Goal: Complete application form

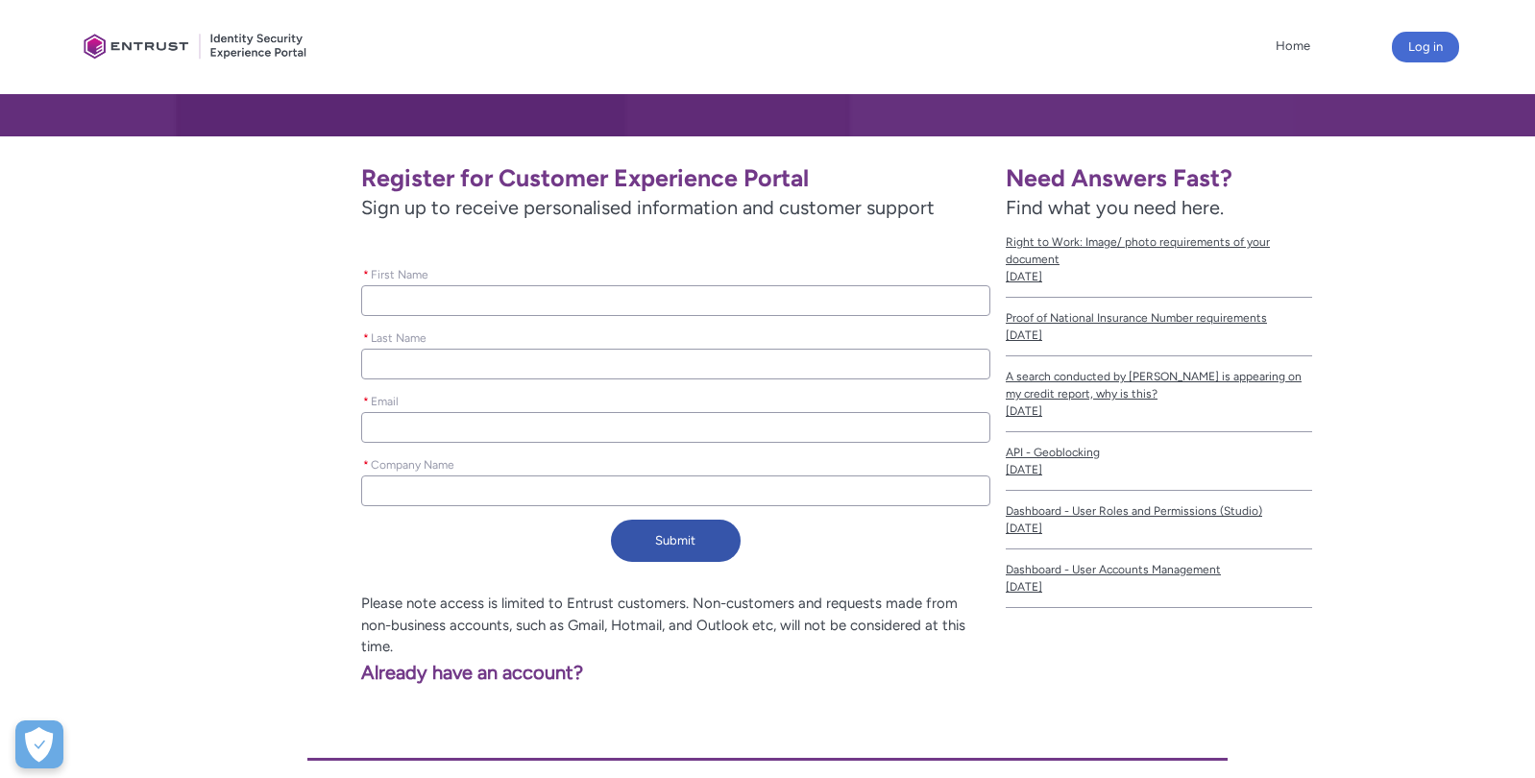
click at [505, 301] on input "* First Name" at bounding box center [675, 300] width 629 height 31
type lightning-primitive-input-simple "[PERSON_NAME]"
type lightning-primitive-input-simple "[PERSON_NAME][EMAIL_ADDRESS][PERSON_NAME][DOMAIN_NAME]"
type input "[PERSON_NAME]"
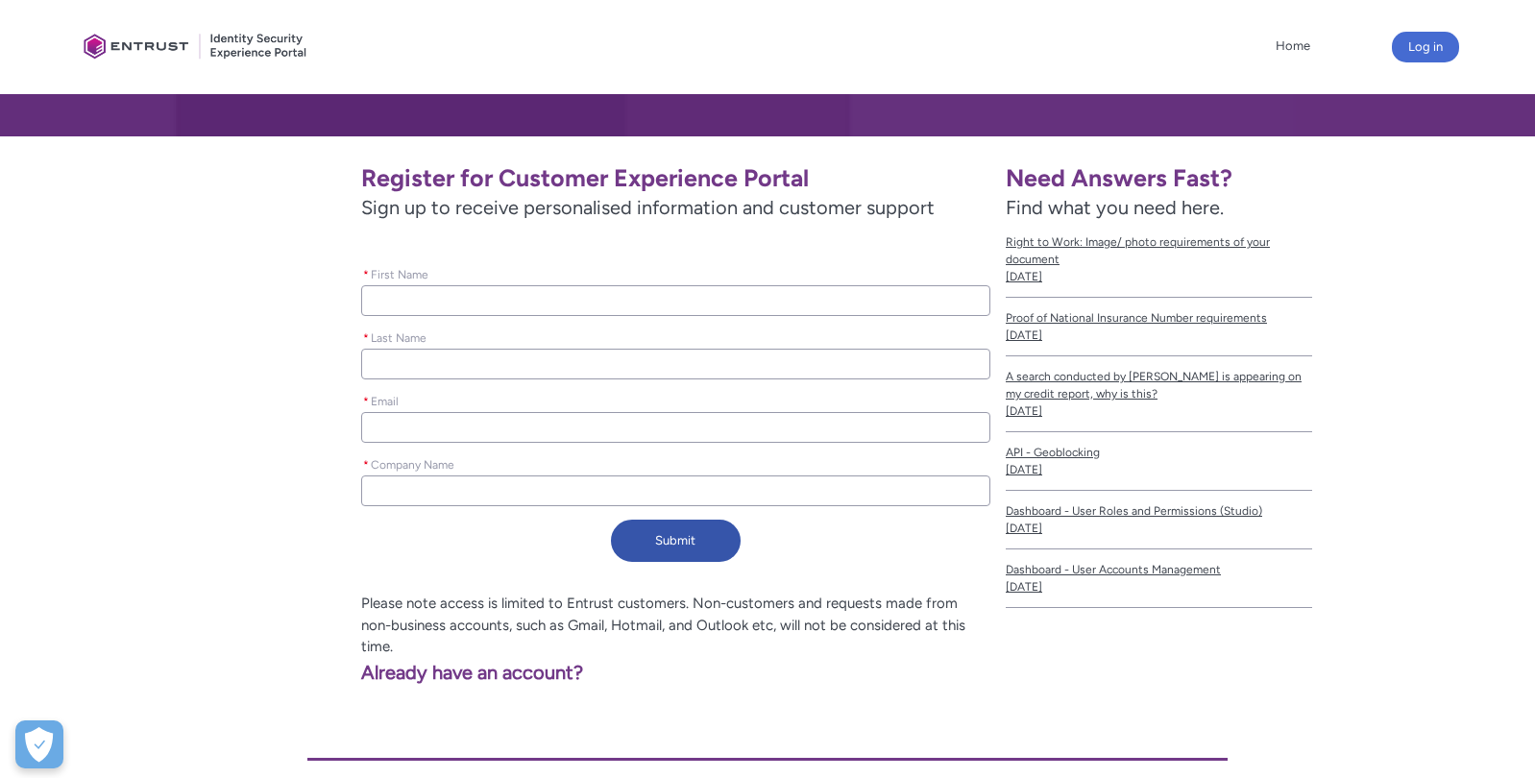
type input "[PERSON_NAME]"
type input "[PERSON_NAME][EMAIL_ADDRESS][PERSON_NAME][DOMAIN_NAME]"
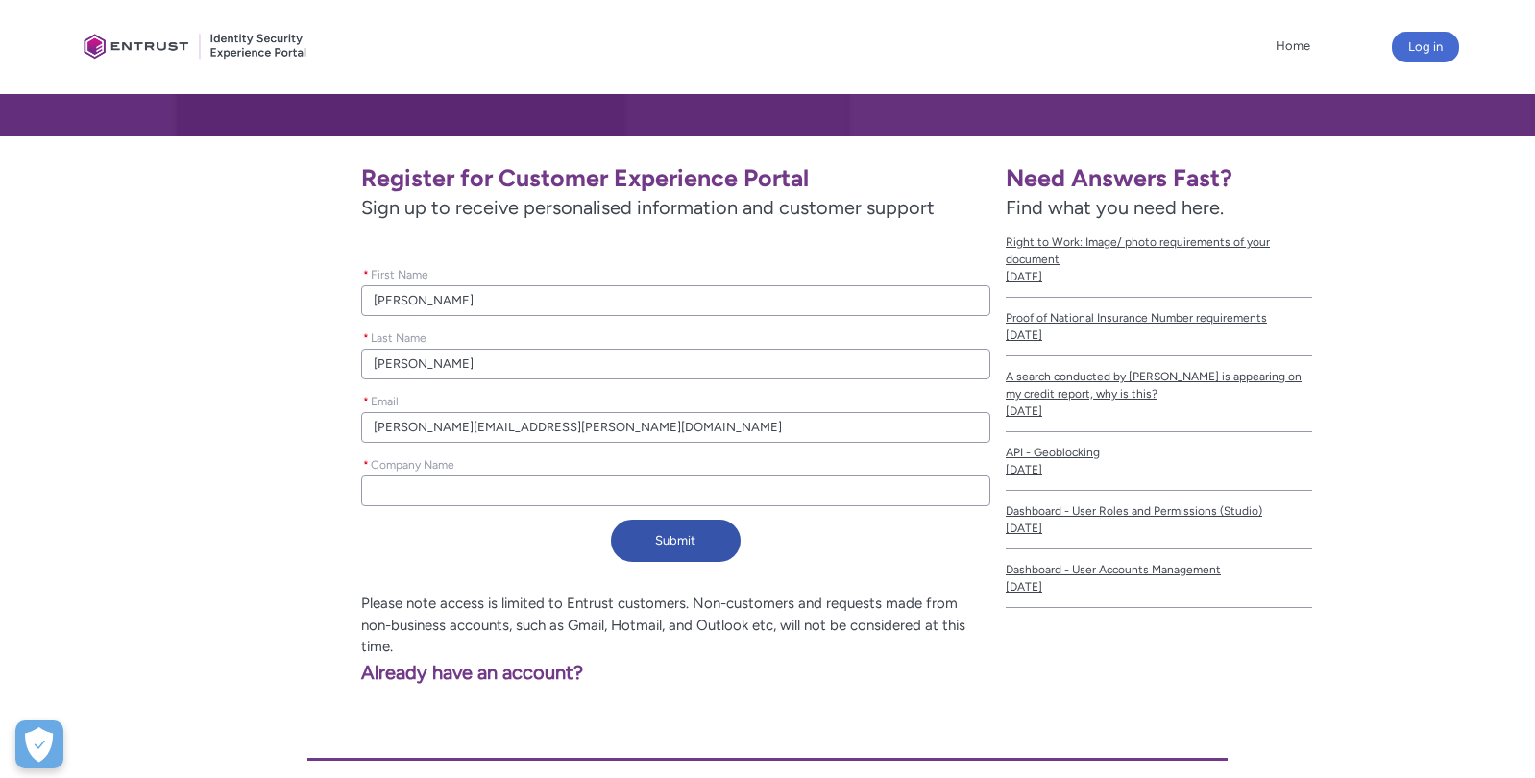
click at [436, 482] on input "* Company Name" at bounding box center [675, 490] width 629 height 31
click at [808, 495] on input "* Company Name" at bounding box center [675, 490] width 629 height 31
type lightning-primitive-input-simple "L"
type input "L"
type lightning-primitive-input-simple "Lu"
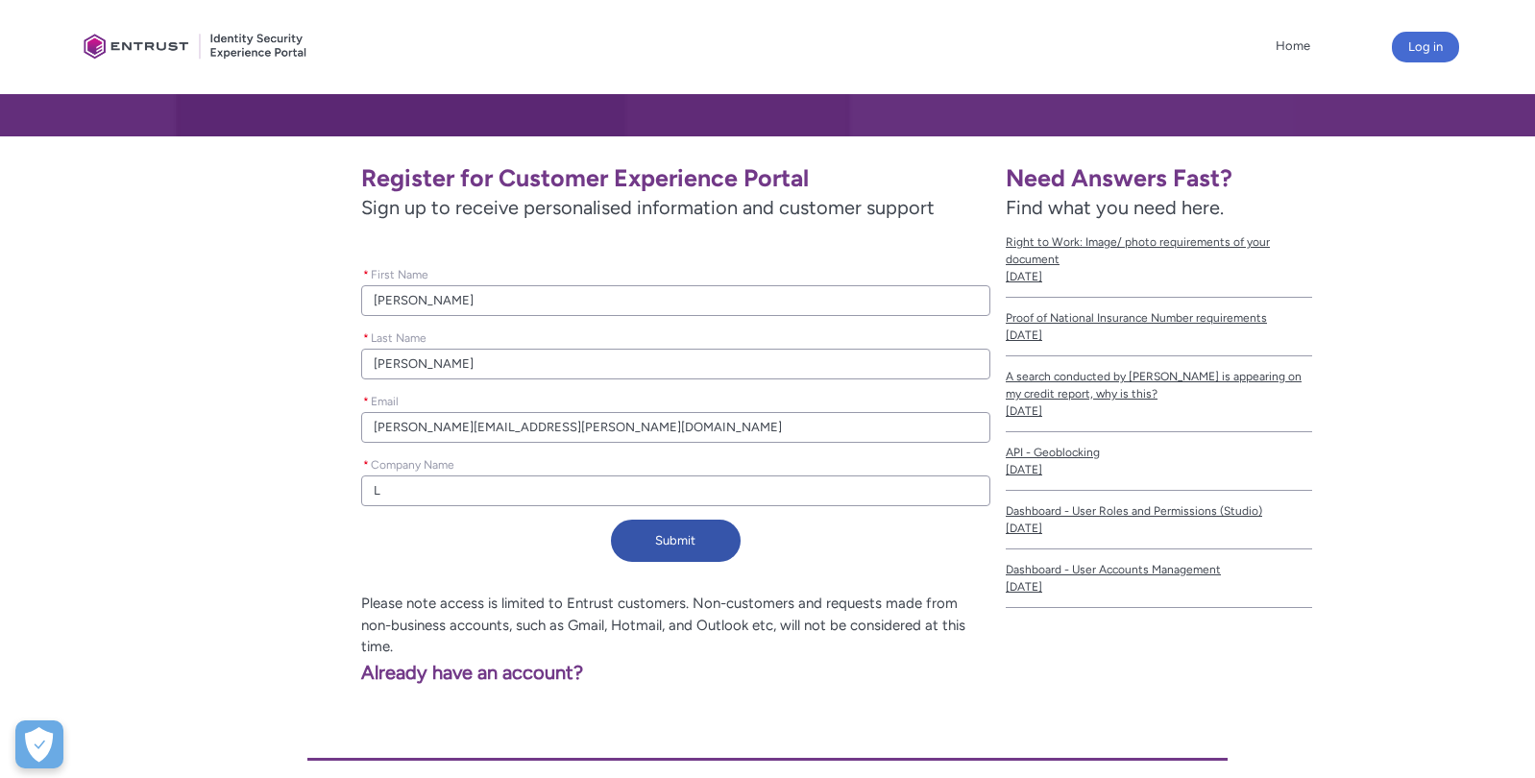
type input "Lu"
type lightning-primitive-input-simple "[PERSON_NAME]"
type input "[PERSON_NAME]"
type lightning-primitive-input-simple "[PERSON_NAME]"
type input "[PERSON_NAME]"
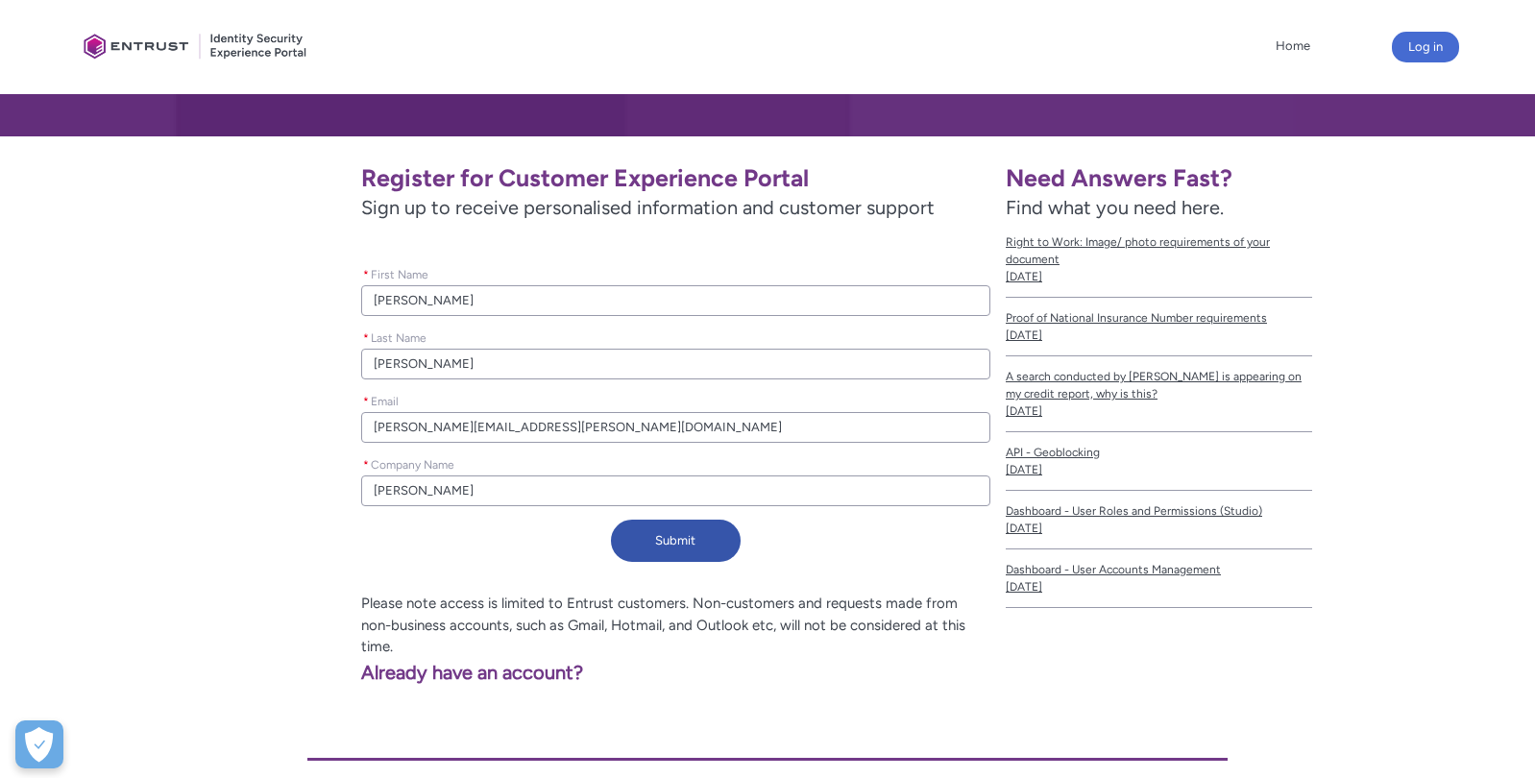
type lightning-primitive-input-simple "[PERSON_NAME]"
type input "[PERSON_NAME]"
type lightning-primitive-input-simple "[PERSON_NAME]"
type input "[PERSON_NAME]"
type lightning-primitive-input-simple "[PERSON_NAME]"
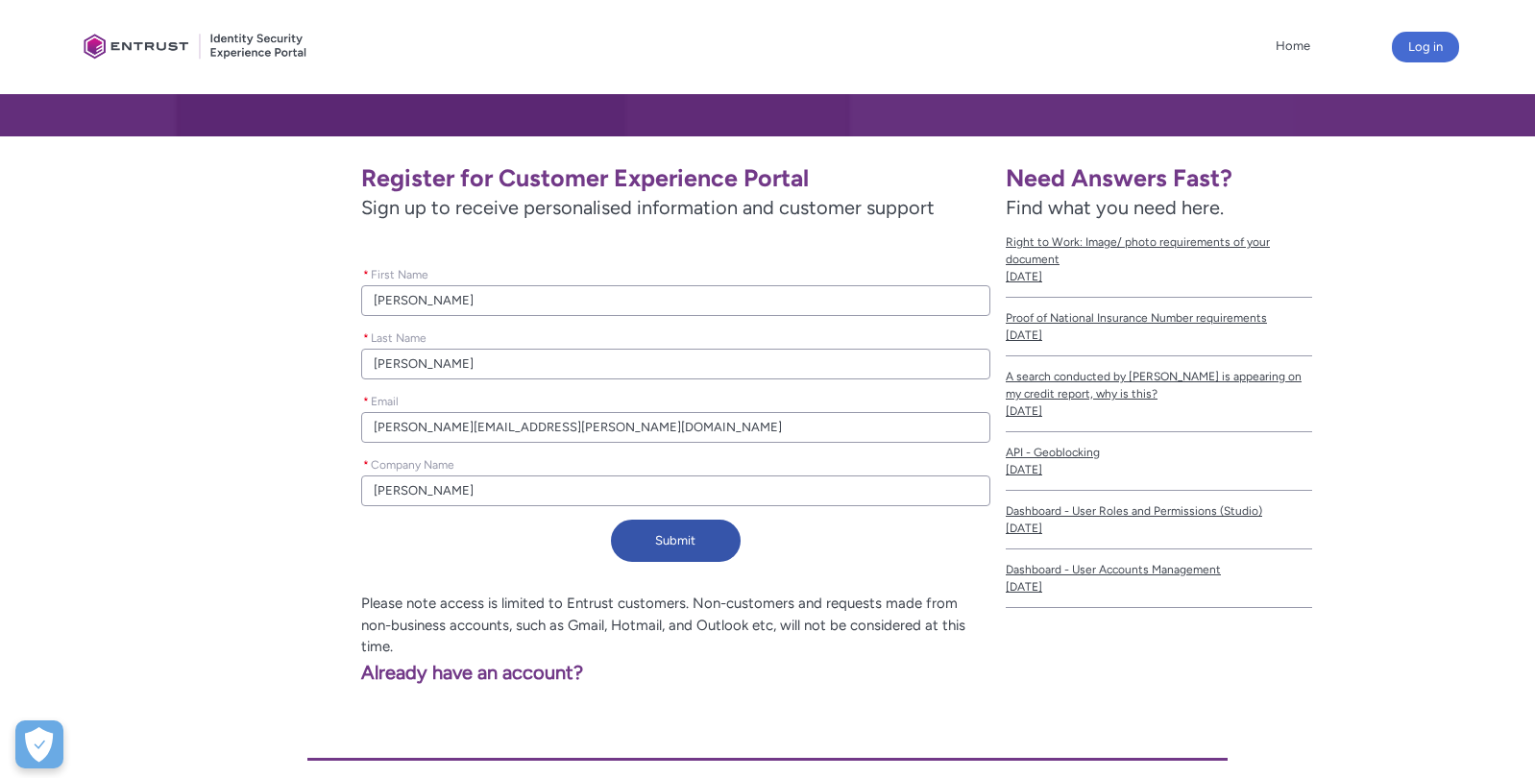
type input "[PERSON_NAME]"
type lightning-primitive-input-simple "[PERSON_NAME]"
type input "[PERSON_NAME]"
type lightning-primitive-input-simple "[PERSON_NAME]"
type input "[PERSON_NAME]"
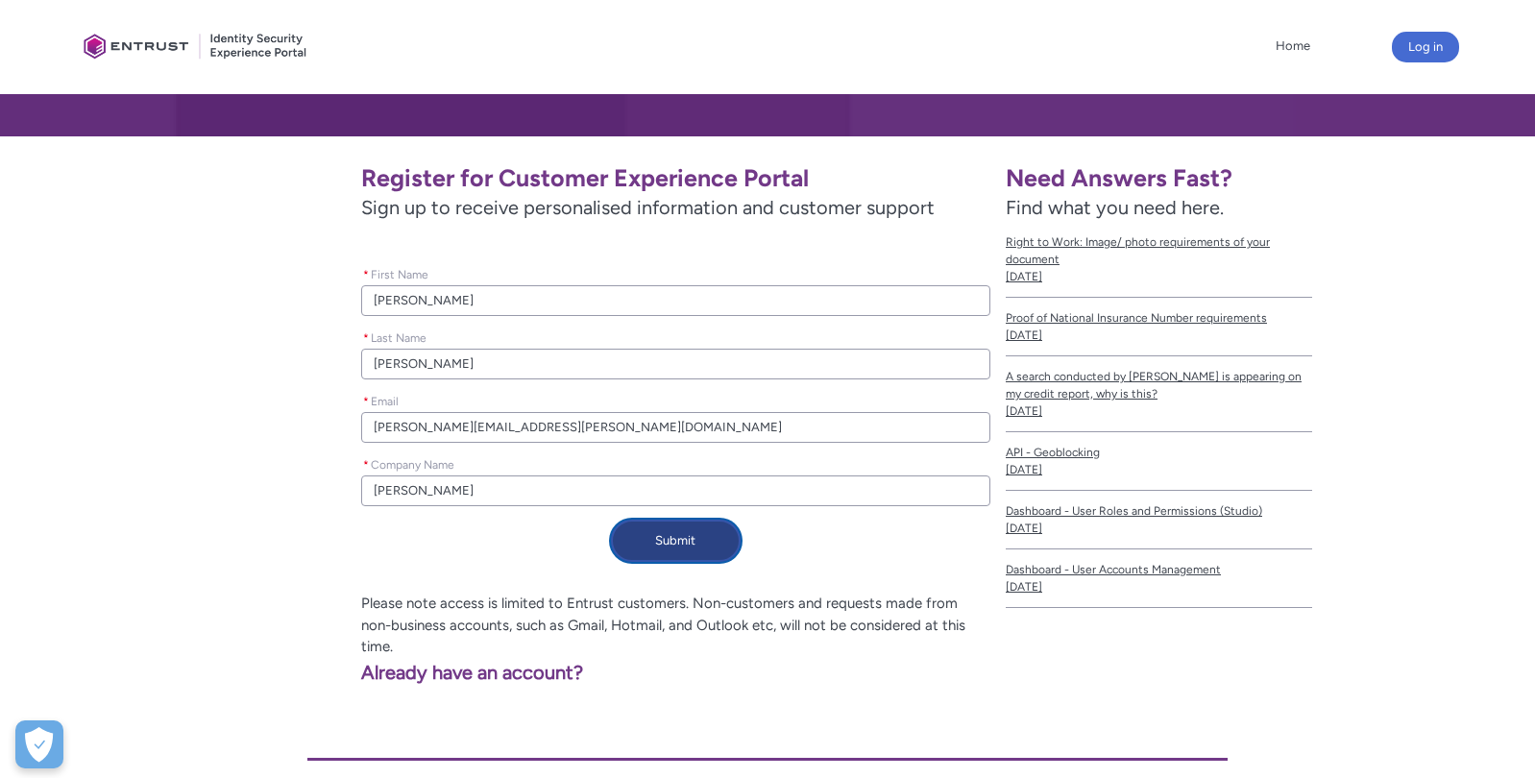
click at [674, 553] on button "Submit" at bounding box center [676, 541] width 130 height 42
